Goal: Task Accomplishment & Management: Complete application form

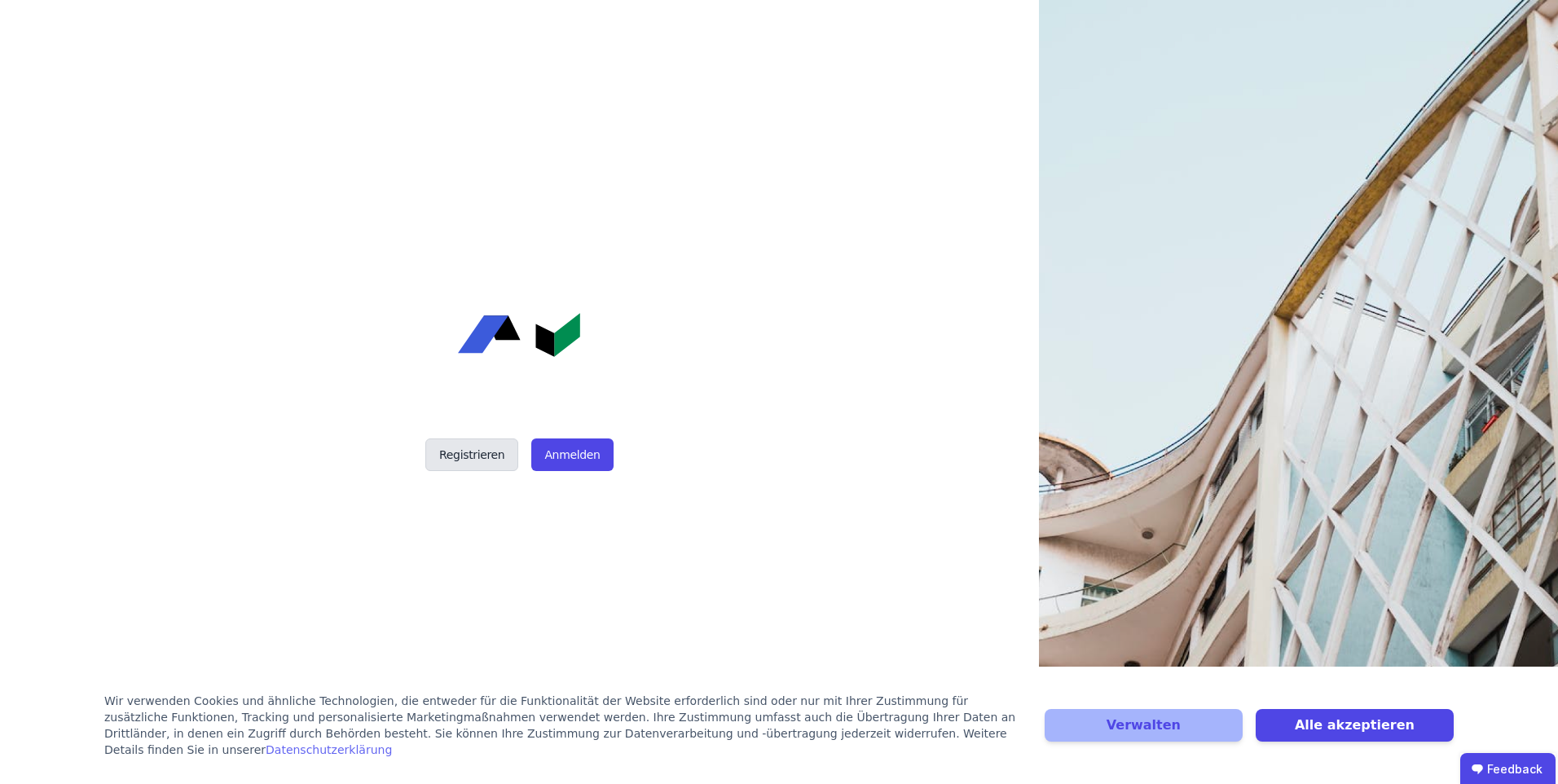
click at [486, 459] on button "Registrieren" at bounding box center [472, 454] width 93 height 33
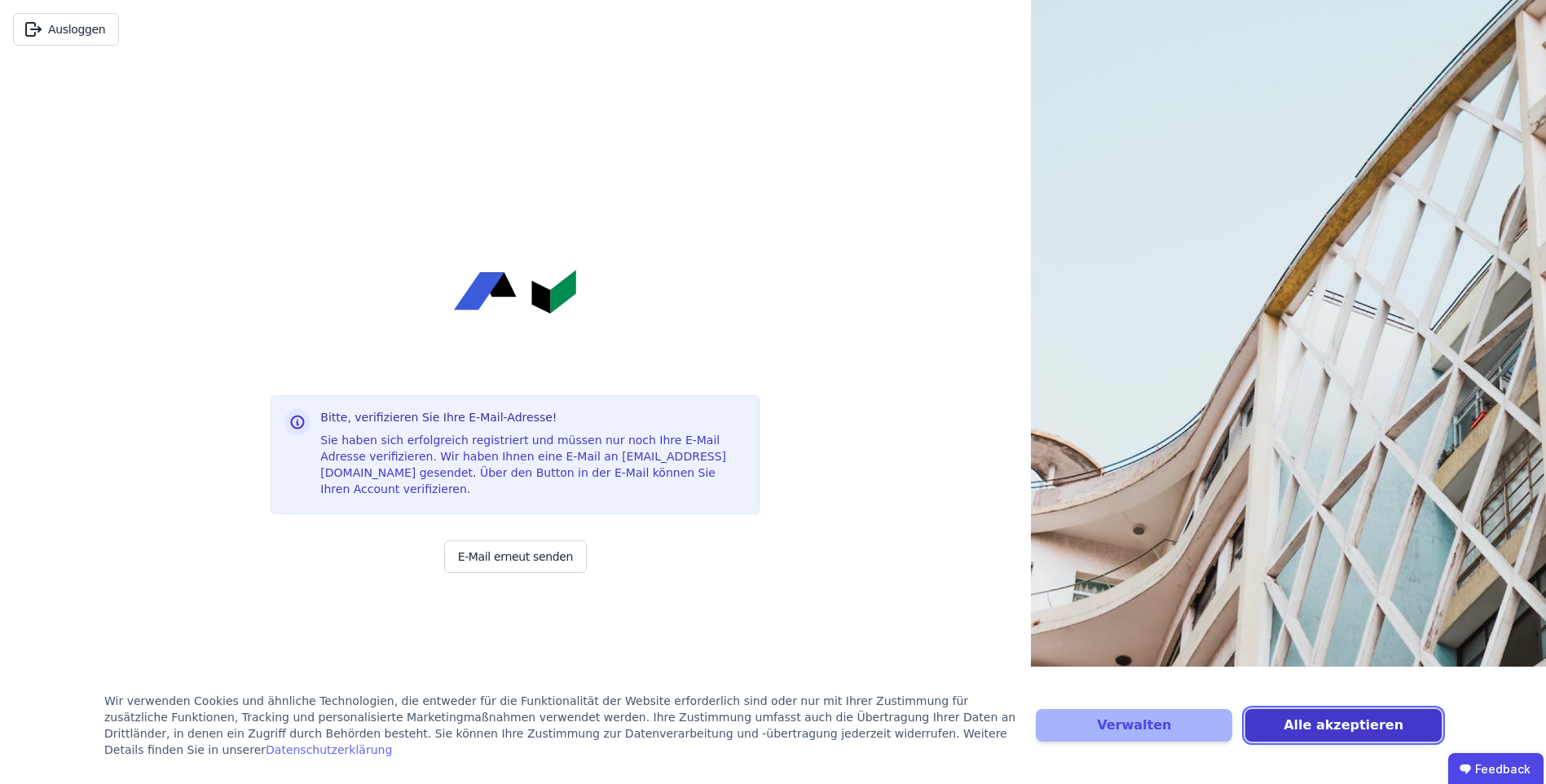
click at [1326, 734] on button "Alle akzeptieren" at bounding box center [1344, 724] width 197 height 33
